Goal: Transaction & Acquisition: Purchase product/service

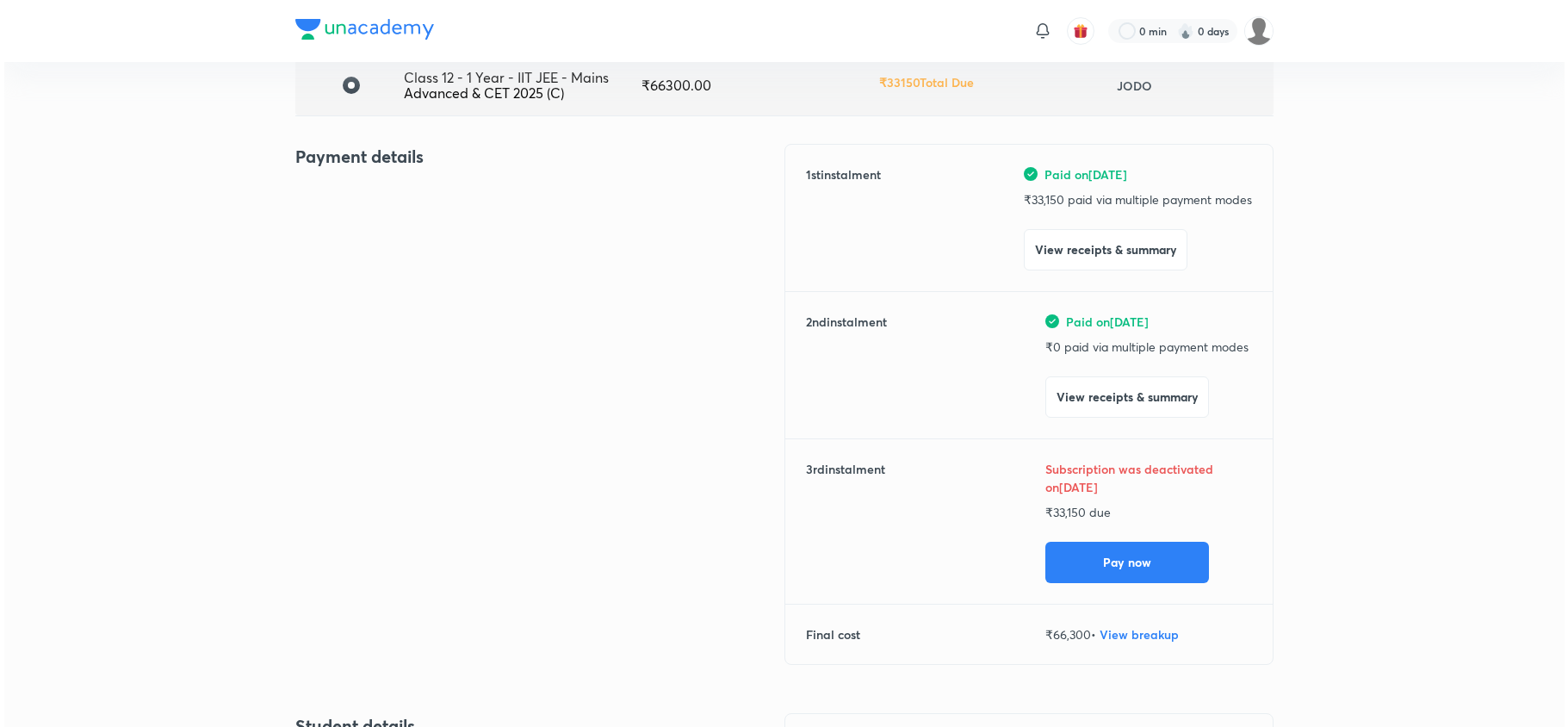
scroll to position [145, 0]
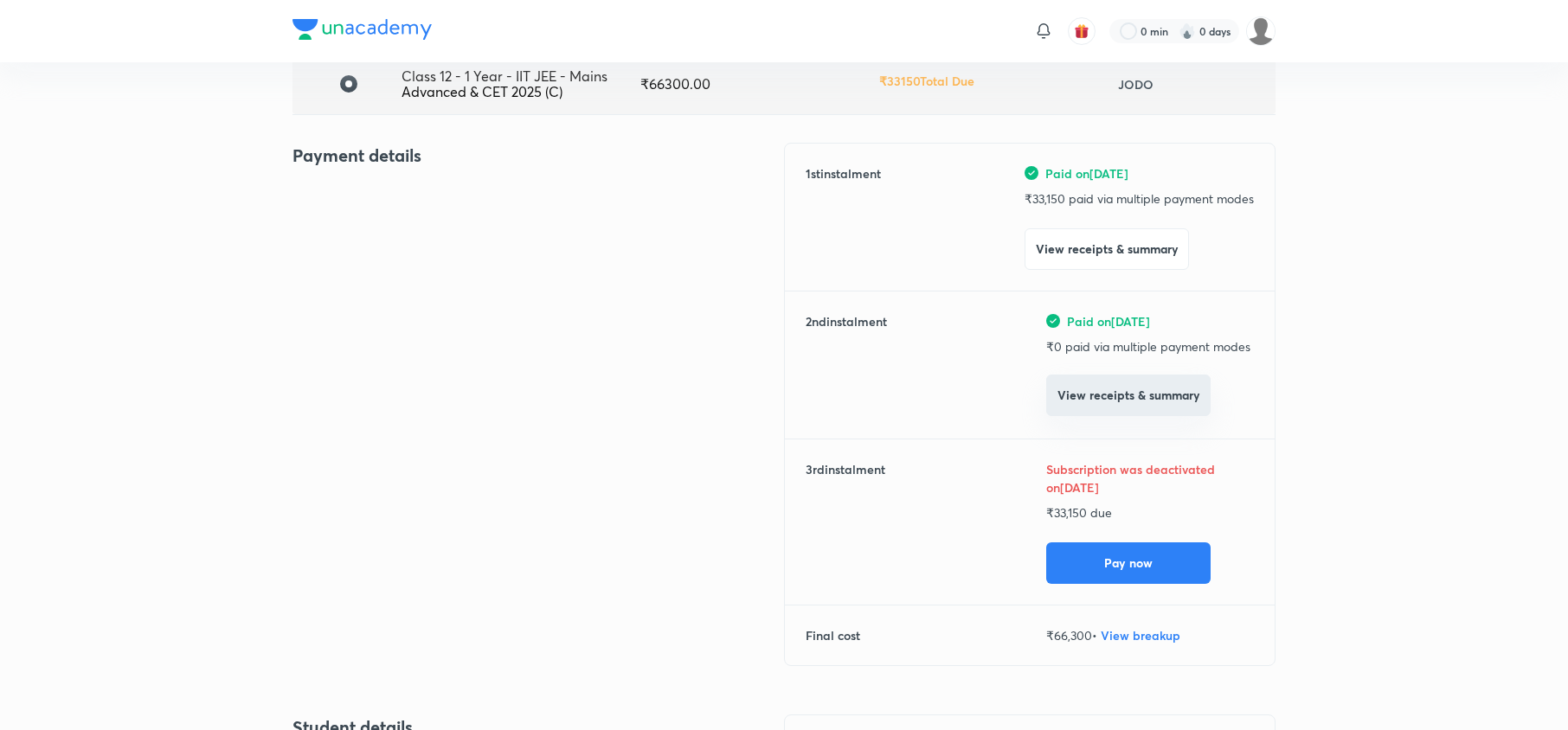
click at [1157, 407] on button "View receipts & summary" at bounding box center [1128, 395] width 164 height 42
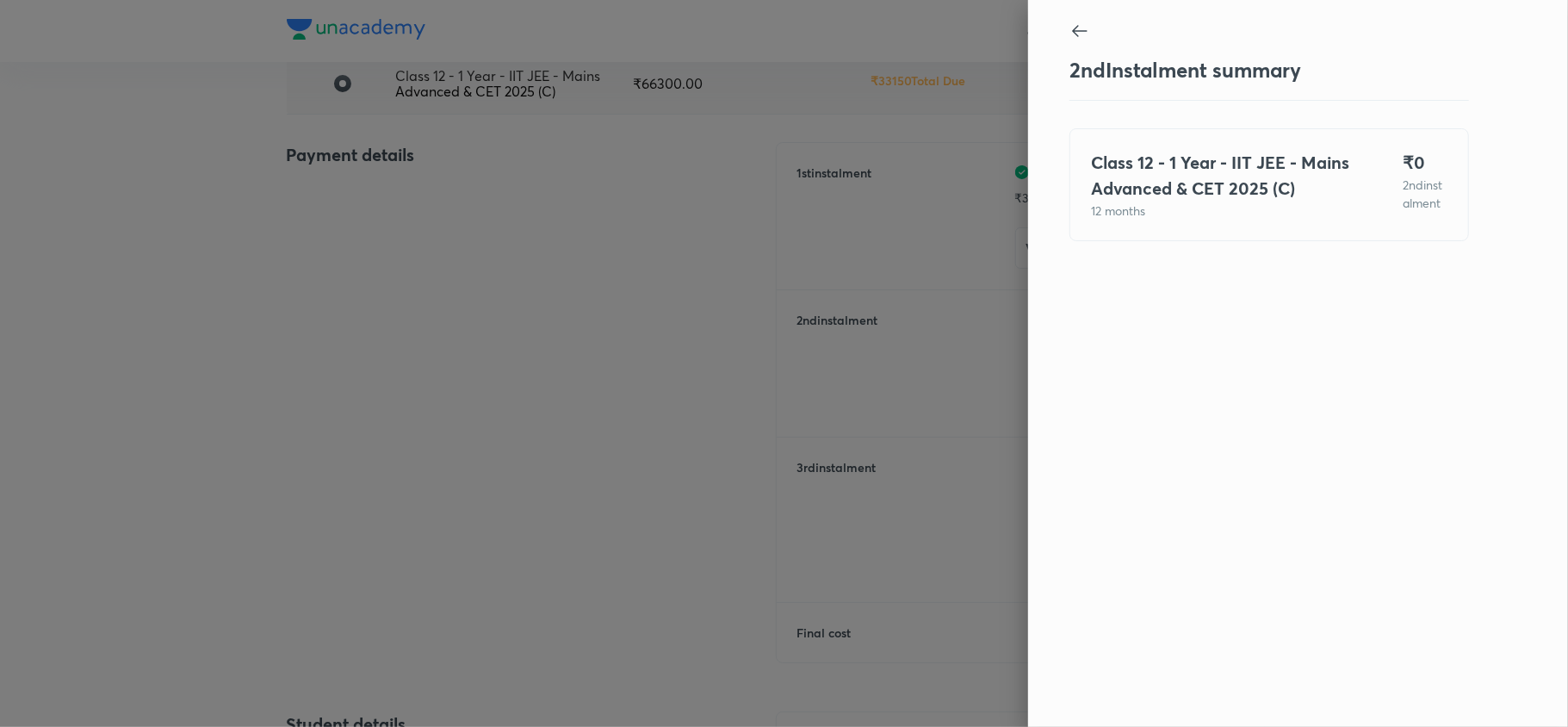
click at [1079, 26] on icon at bounding box center [1079, 31] width 21 height 21
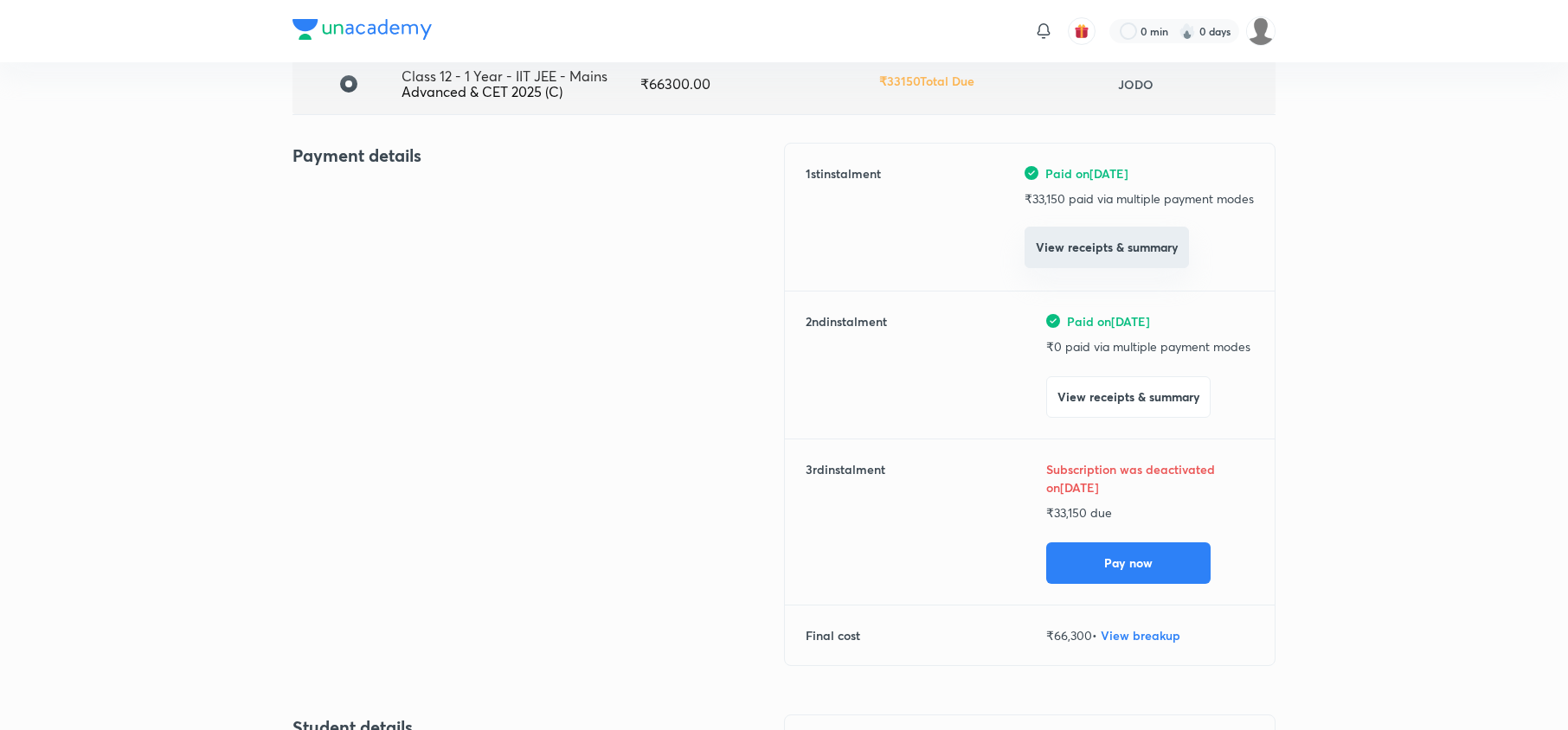
click at [1116, 247] on button "View receipts & summary" at bounding box center [1107, 247] width 164 height 42
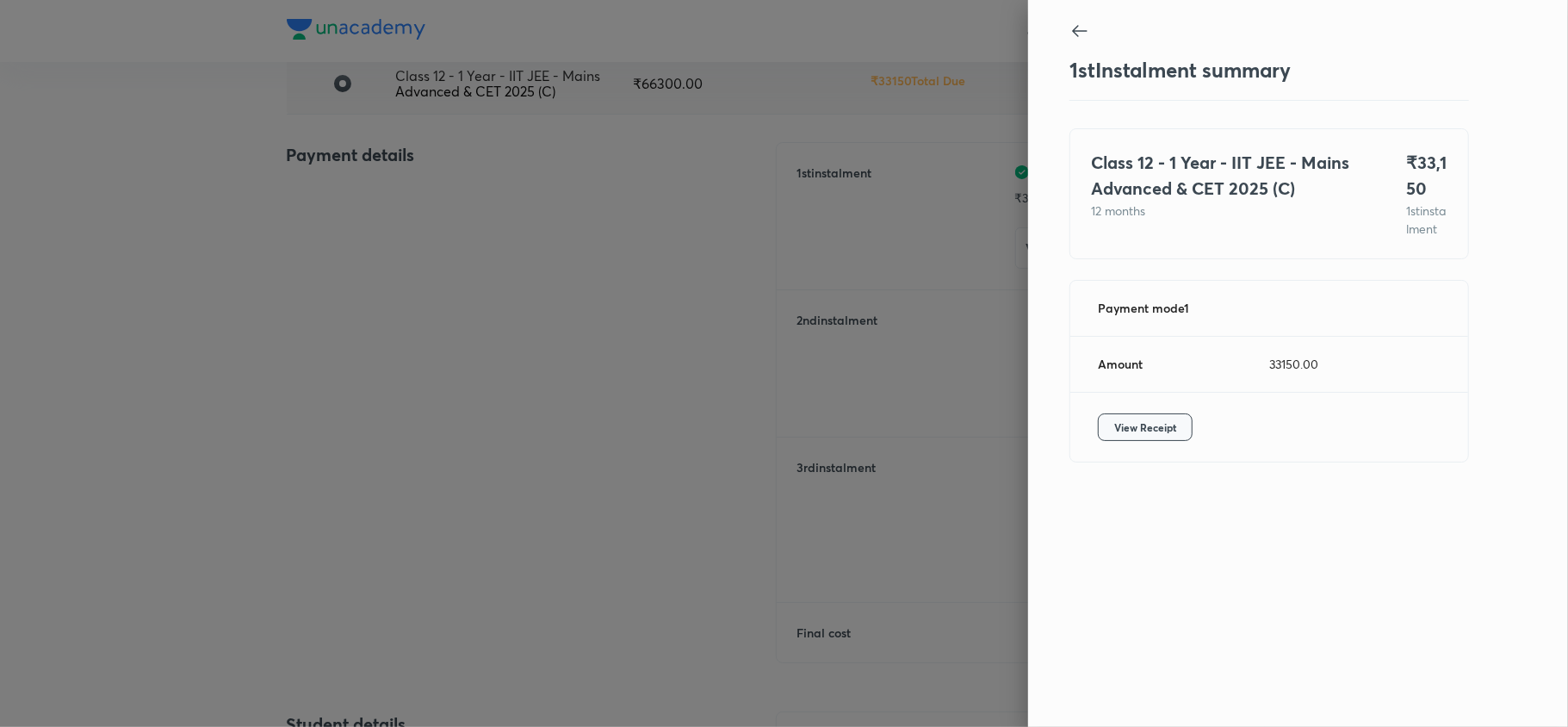
click at [1149, 436] on span "View Receipt" at bounding box center [1145, 427] width 62 height 17
click at [1079, 22] on icon at bounding box center [1079, 31] width 21 height 21
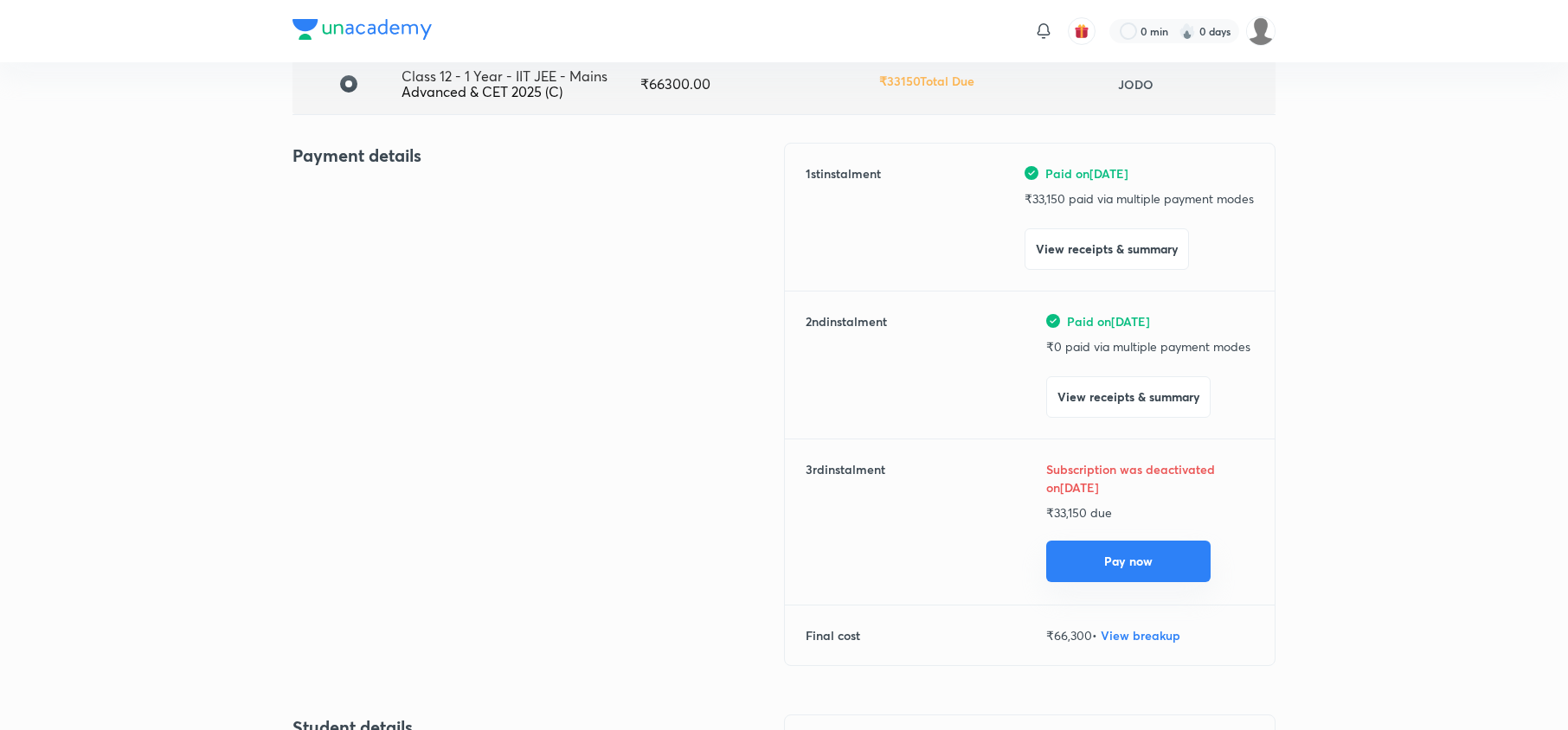
click at [1096, 564] on button "Pay now" at bounding box center [1128, 561] width 164 height 42
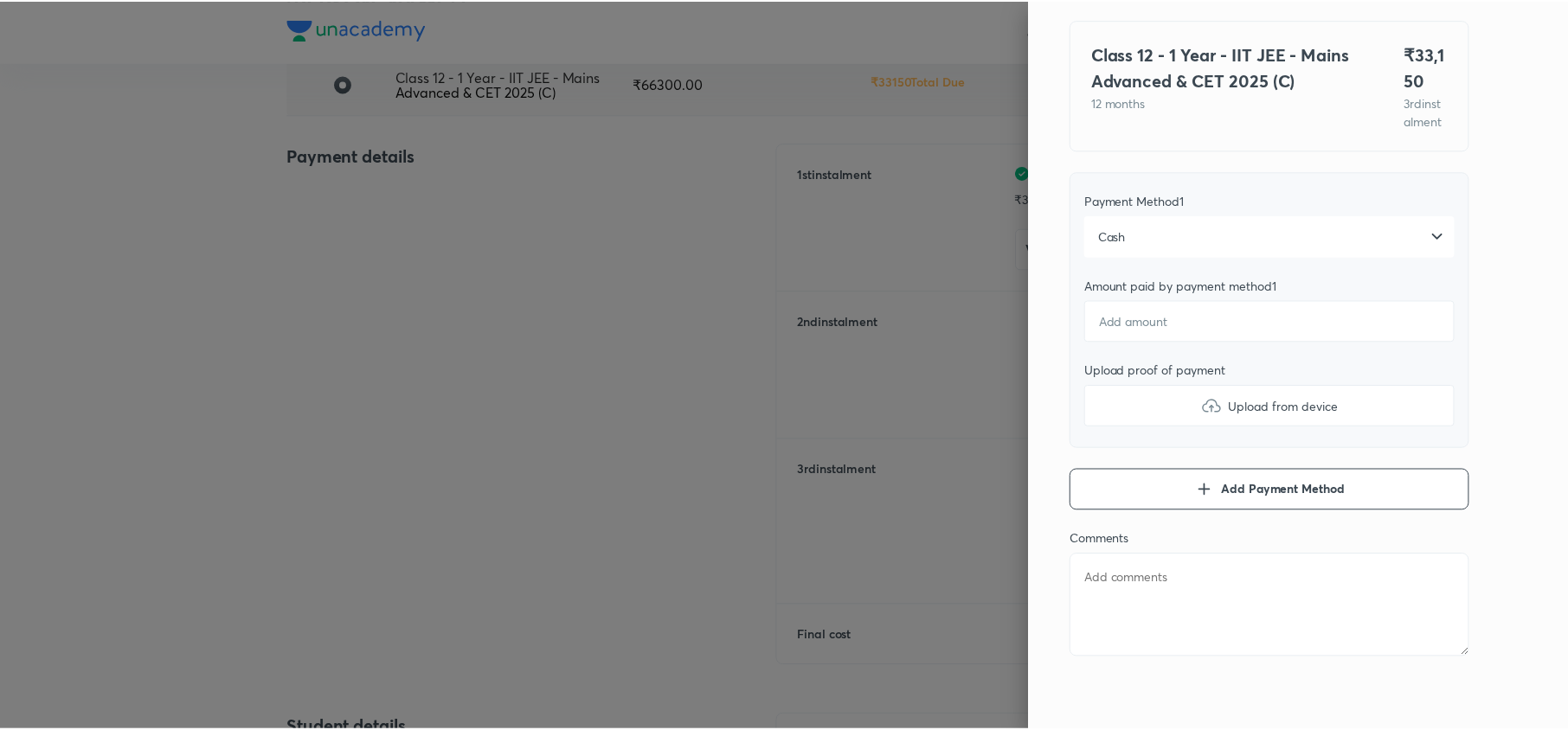
scroll to position [0, 0]
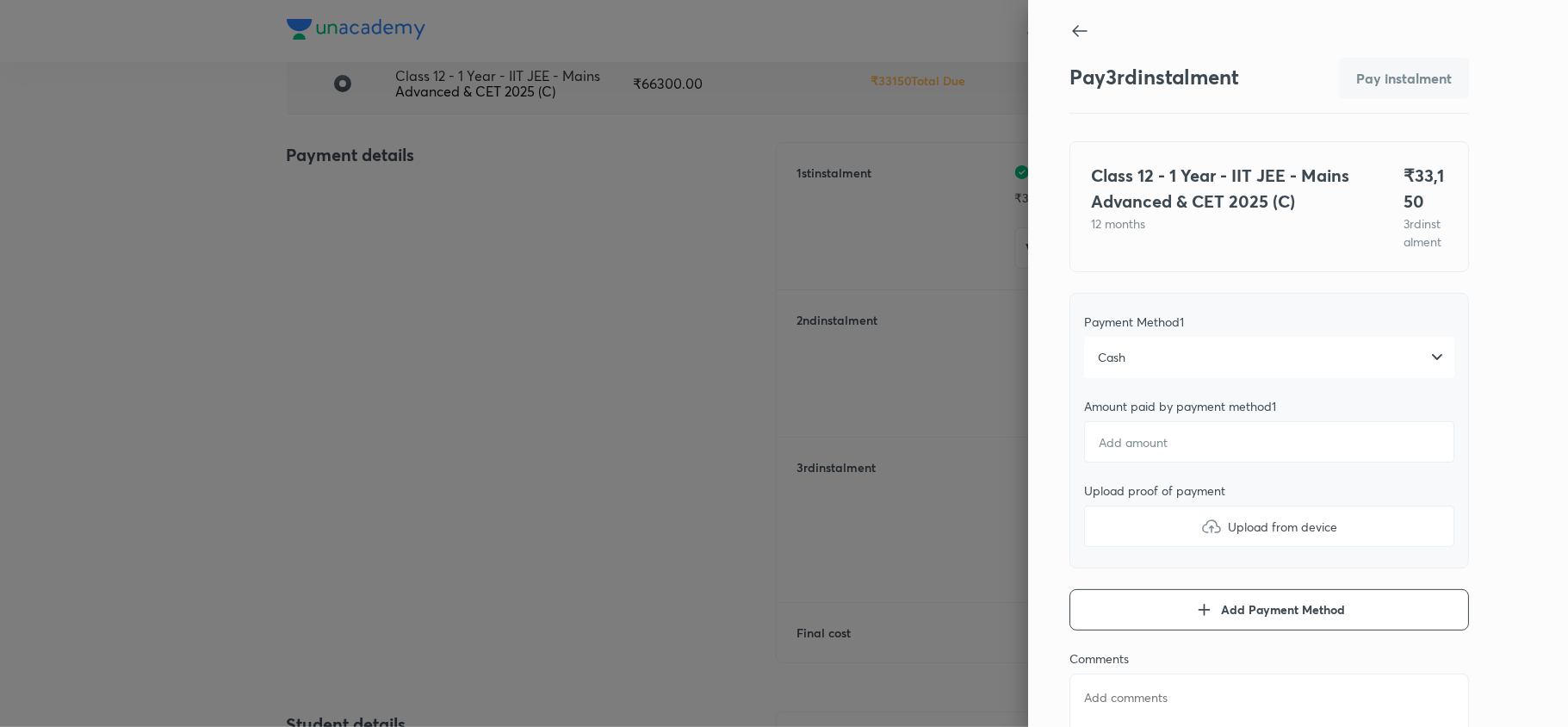
click at [1070, 32] on icon at bounding box center [1079, 31] width 21 height 21
type textarea "x"
